Goal: Information Seeking & Learning: Obtain resource

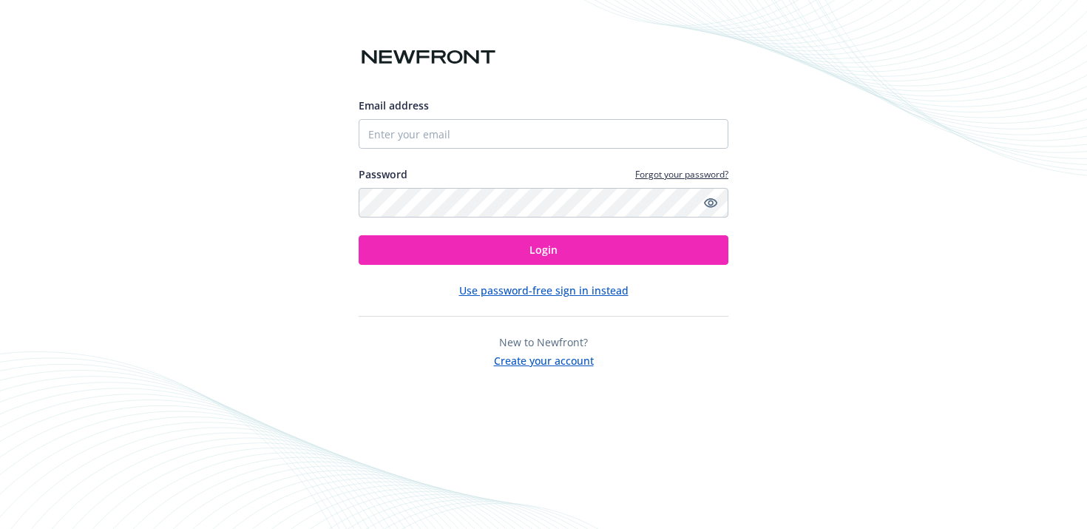
click at [475, 117] on div "Email address" at bounding box center [544, 123] width 370 height 51
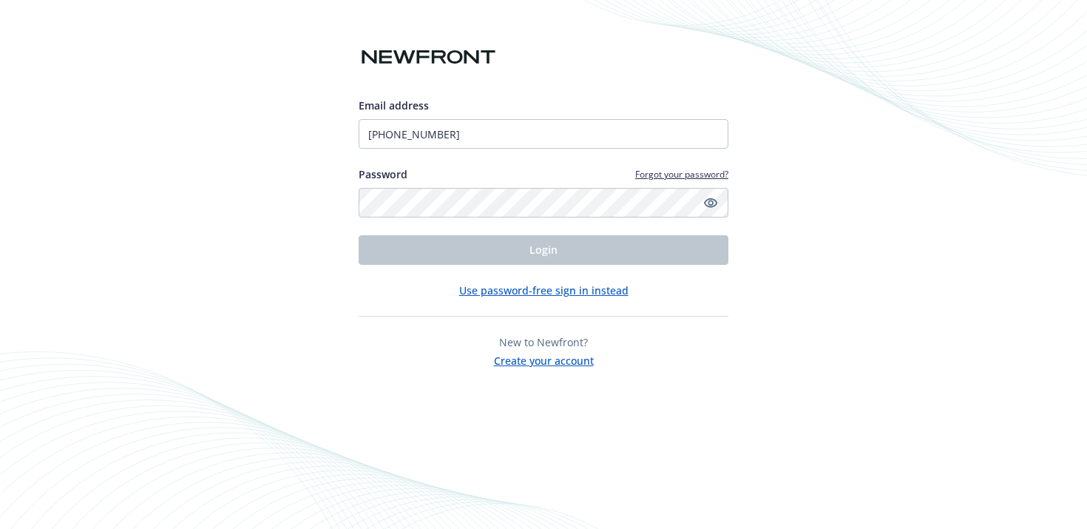
click at [520, 150] on div "Email address (650) 450-5573 Password Forgot your password? Login" at bounding box center [544, 181] width 370 height 167
click at [519, 137] on input "(650) 450-5573" at bounding box center [544, 134] width 370 height 30
type input "dtorrellas@svcf.org"
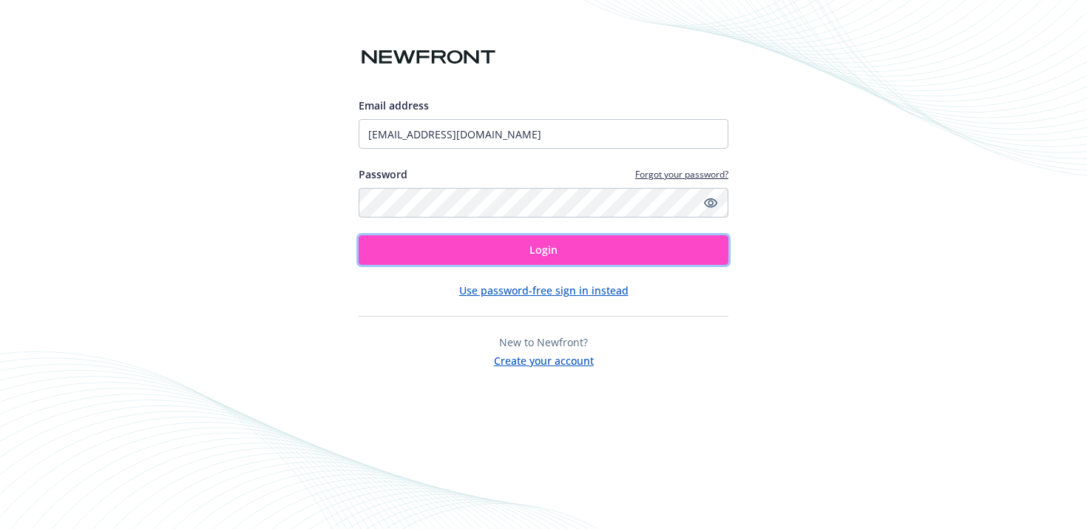
click at [509, 243] on button "Login" at bounding box center [544, 250] width 370 height 30
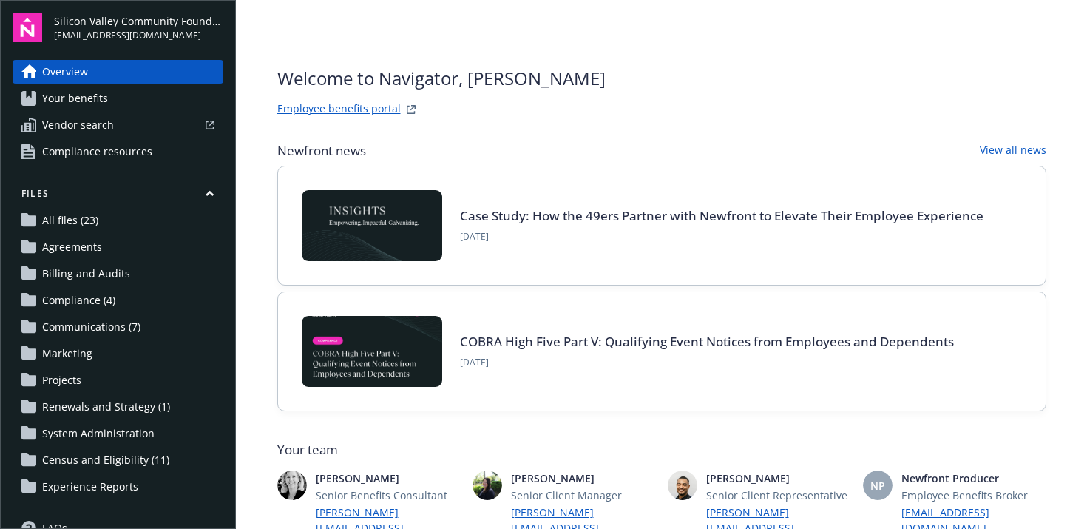
click at [118, 152] on span "Compliance resources" at bounding box center [97, 152] width 110 height 24
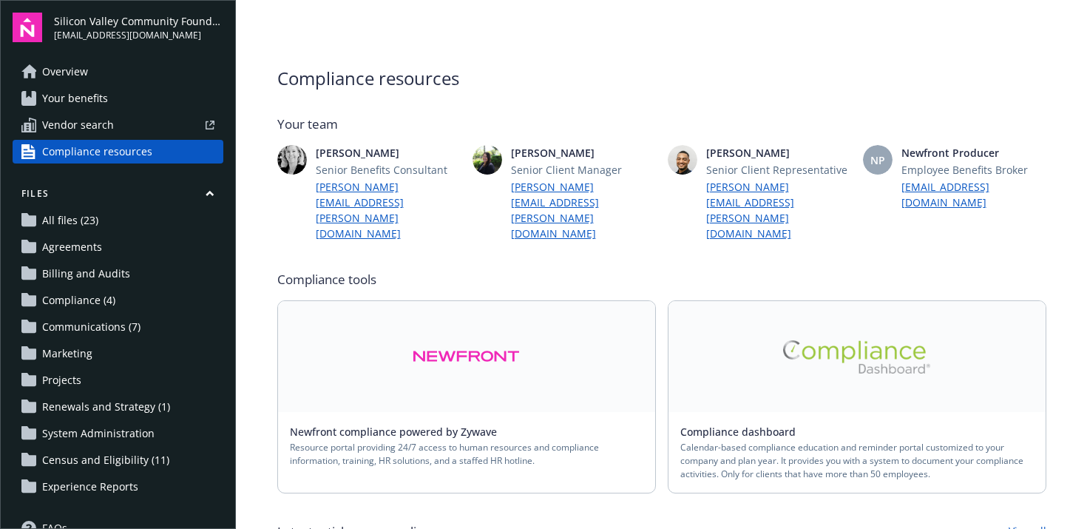
click at [466, 308] on link at bounding box center [466, 356] width 377 height 111
